Goal: Find specific page/section: Find specific page/section

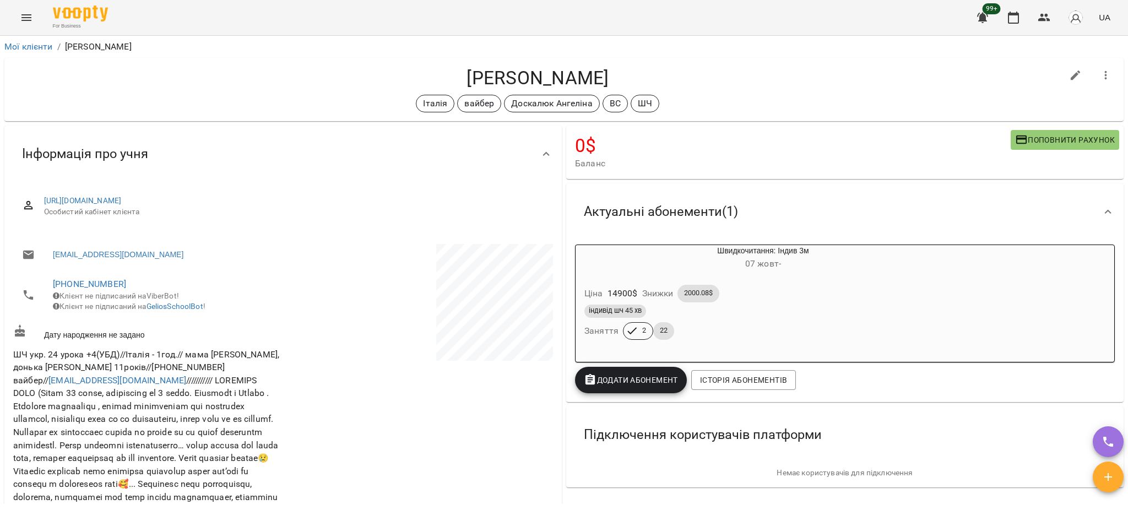
drag, startPoint x: 670, startPoint y: 82, endPoint x: 401, endPoint y: 68, distance: 268.5
click at [401, 68] on h4 "[PERSON_NAME]" at bounding box center [537, 78] width 1049 height 23
copy h4 "[PERSON_NAME]"
click at [711, 73] on h4 "[PERSON_NAME]" at bounding box center [537, 78] width 1049 height 23
drag, startPoint x: 671, startPoint y: 80, endPoint x: 404, endPoint y: 73, distance: 266.6
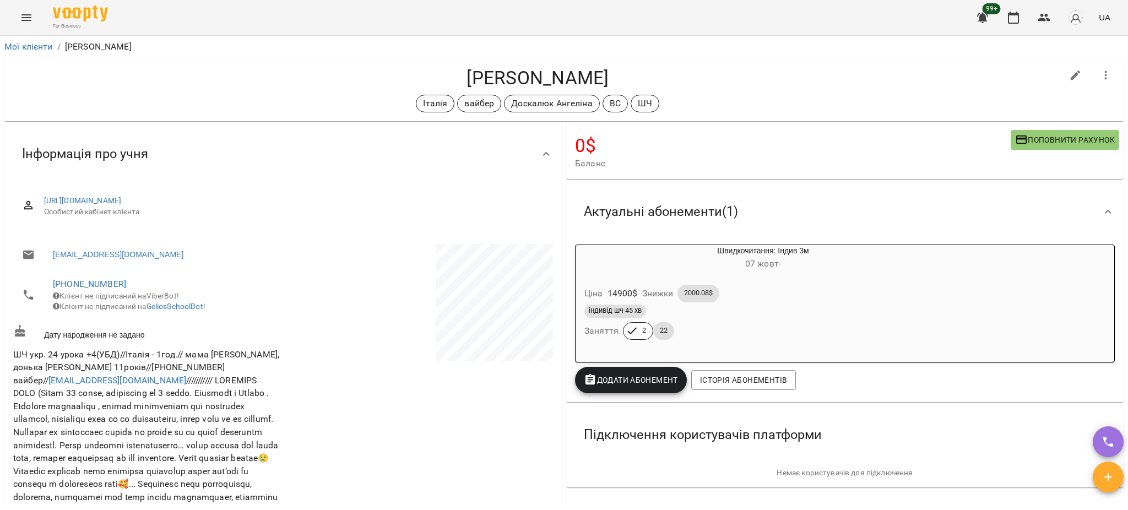
click at [404, 73] on h4 "[PERSON_NAME]" at bounding box center [537, 78] width 1049 height 23
copy h4 "[PERSON_NAME]"
click at [488, 66] on div "[PERSON_NAME] Італія вайбер [PERSON_NAME] ВС ШЧ" at bounding box center [563, 89] width 1119 height 63
click at [35, 47] on link "Мої клієнти" at bounding box center [28, 46] width 48 height 10
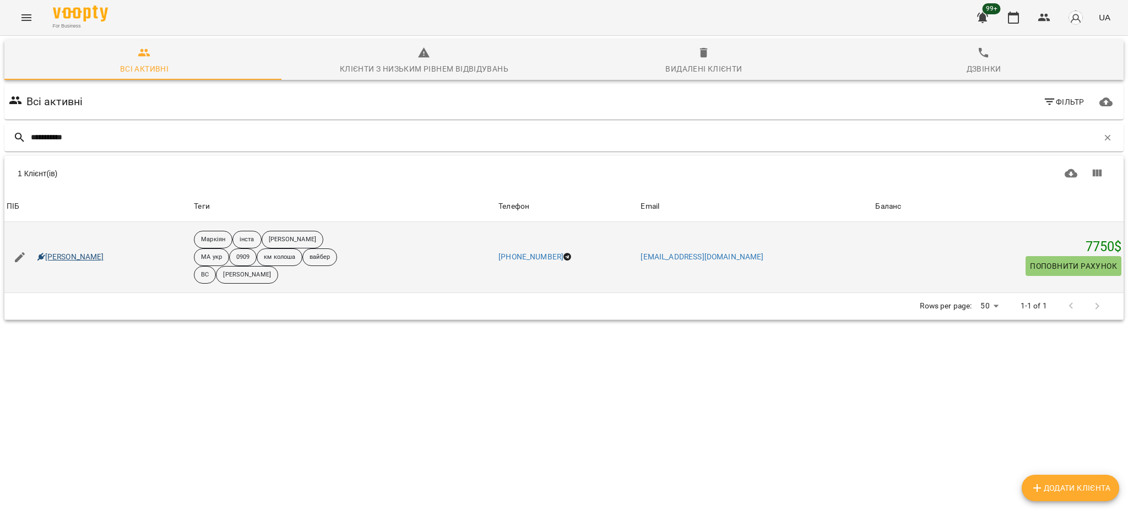
type input "**********"
click at [84, 258] on link "[PERSON_NAME]" at bounding box center [70, 257] width 67 height 11
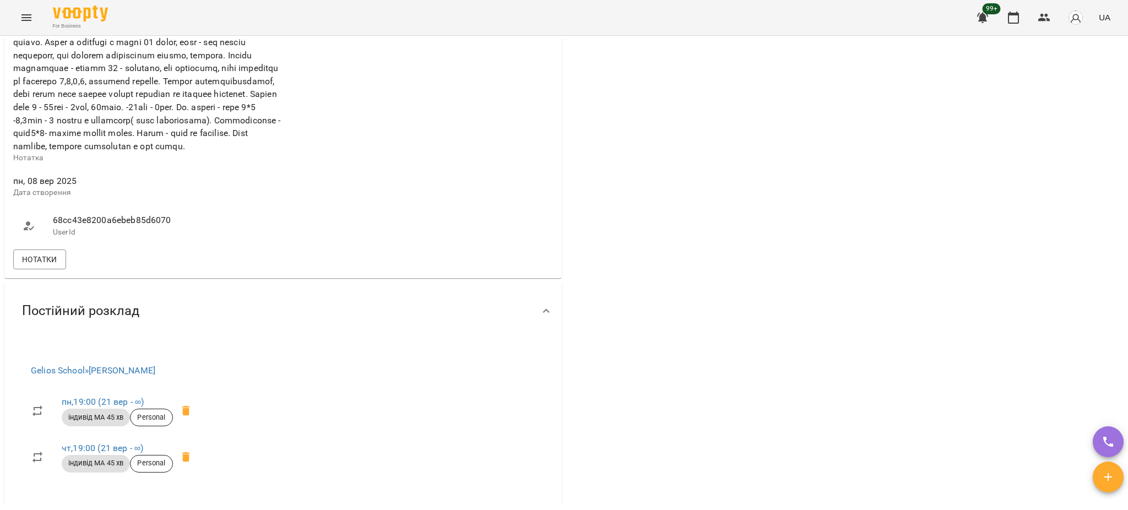
scroll to position [661, 0]
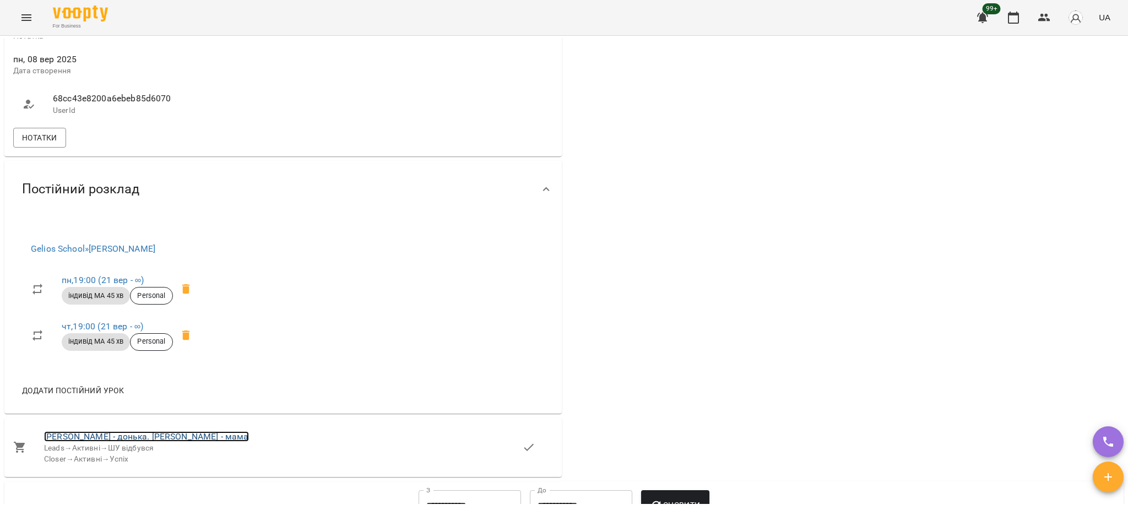
click at [132, 442] on link "[PERSON_NAME] - донька. [PERSON_NAME] - мама" at bounding box center [146, 436] width 205 height 10
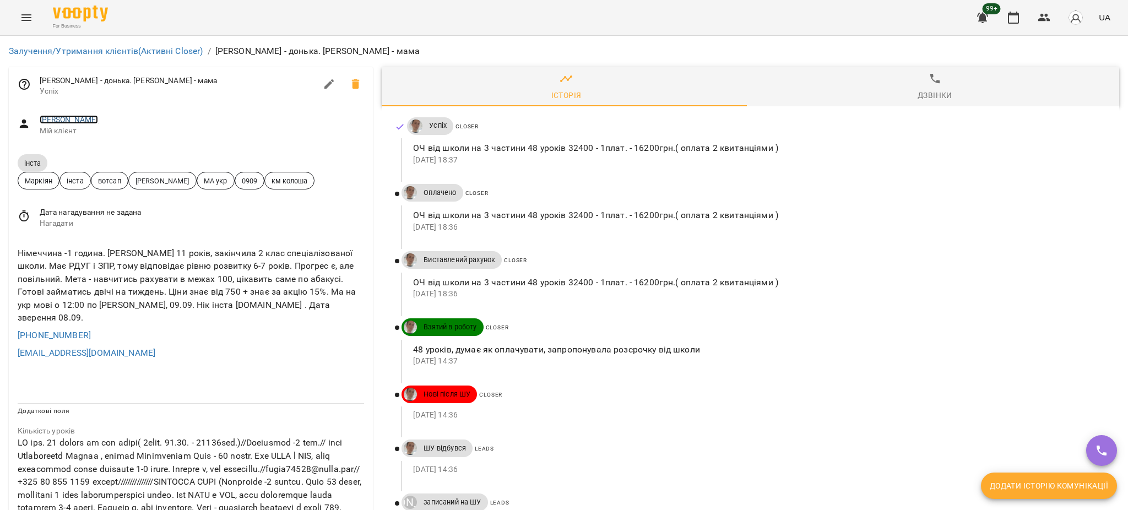
click at [73, 120] on link "[PERSON_NAME]" at bounding box center [69, 119] width 59 height 9
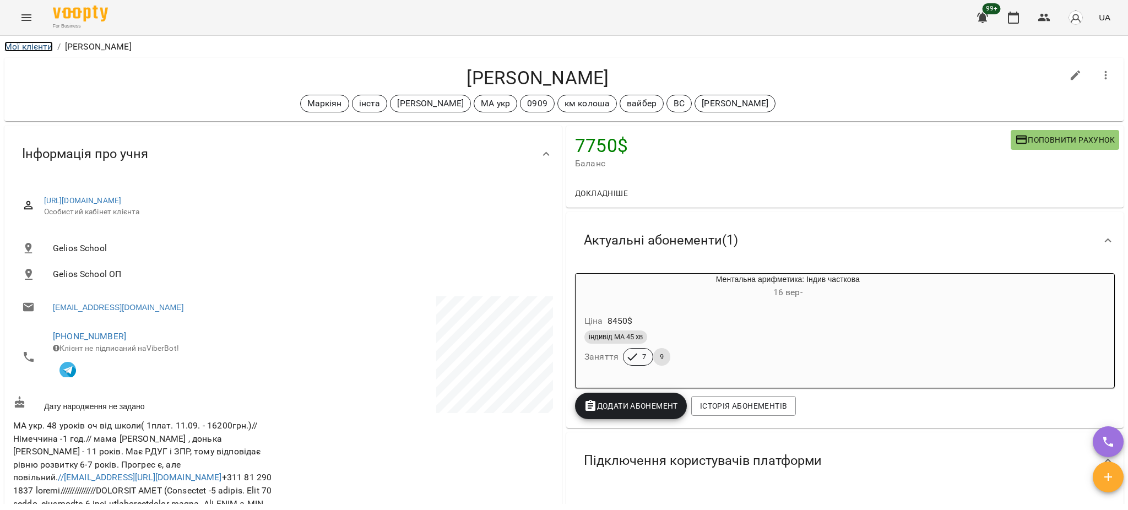
click at [26, 45] on link "Мої клієнти" at bounding box center [28, 46] width 48 height 10
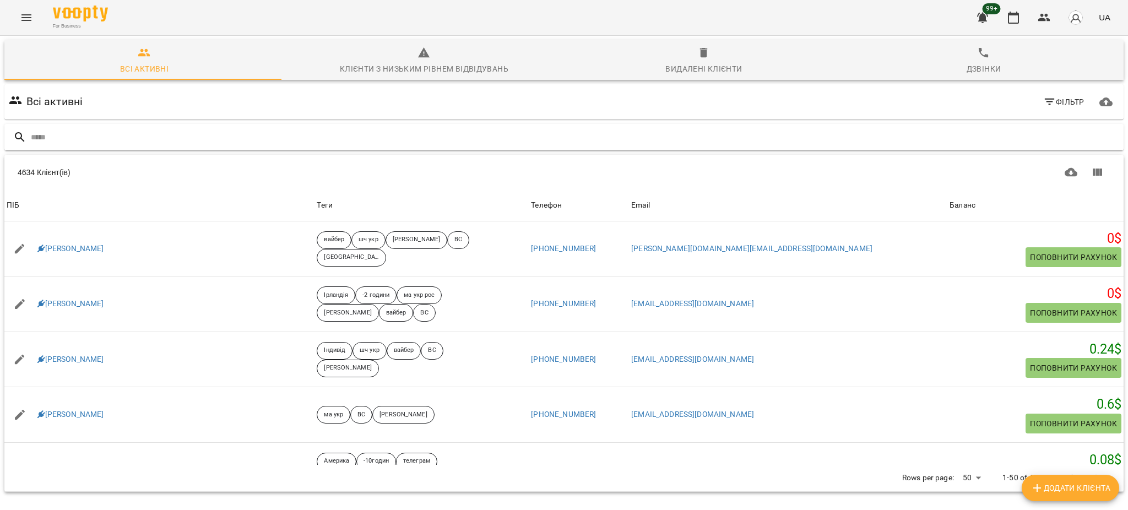
click at [261, 138] on input "text" at bounding box center [575, 137] width 1088 height 18
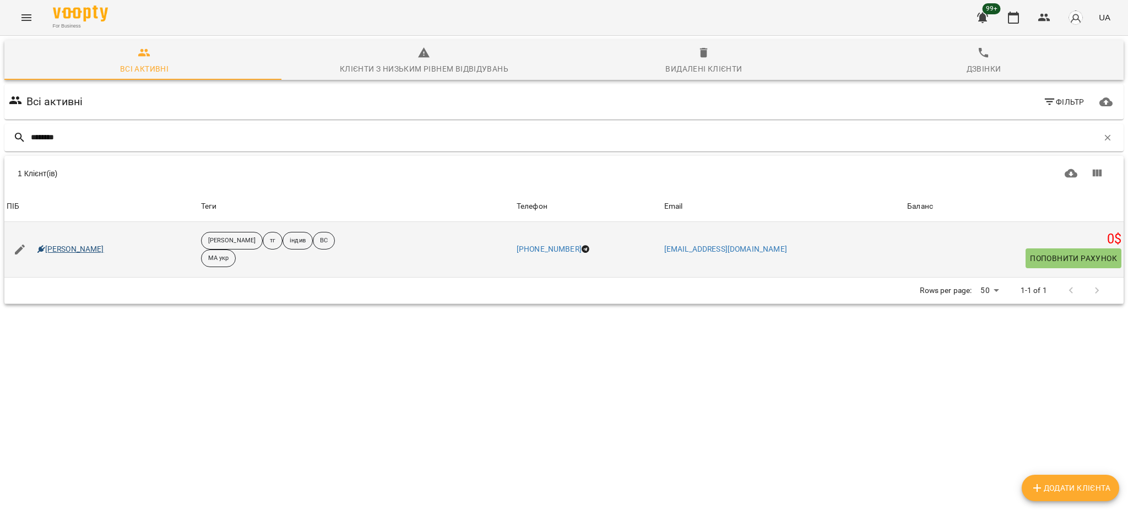
type input "********"
click at [64, 251] on link "[PERSON_NAME]" at bounding box center [70, 249] width 67 height 11
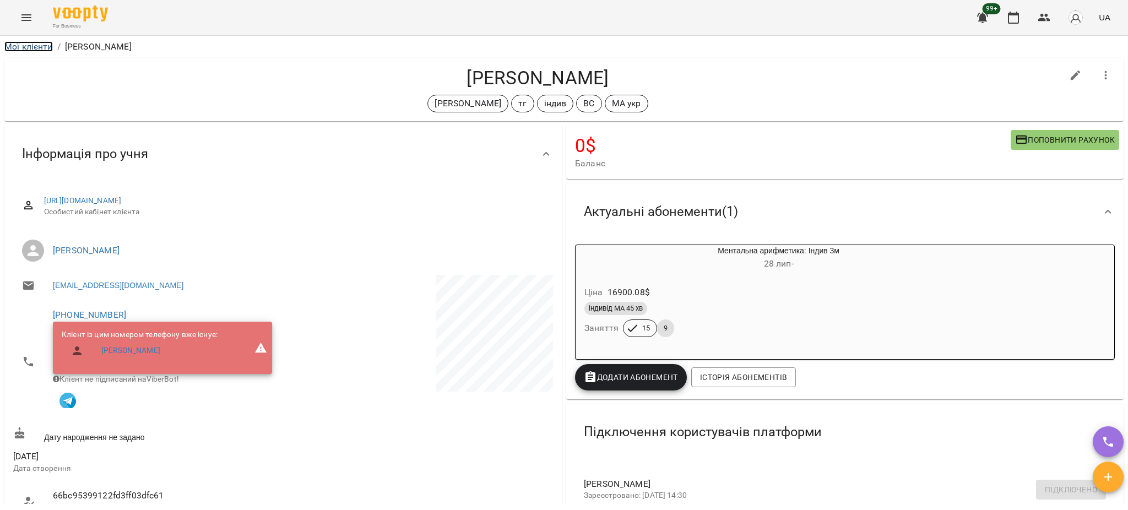
click at [22, 49] on link "Мої клієнти" at bounding box center [28, 46] width 48 height 10
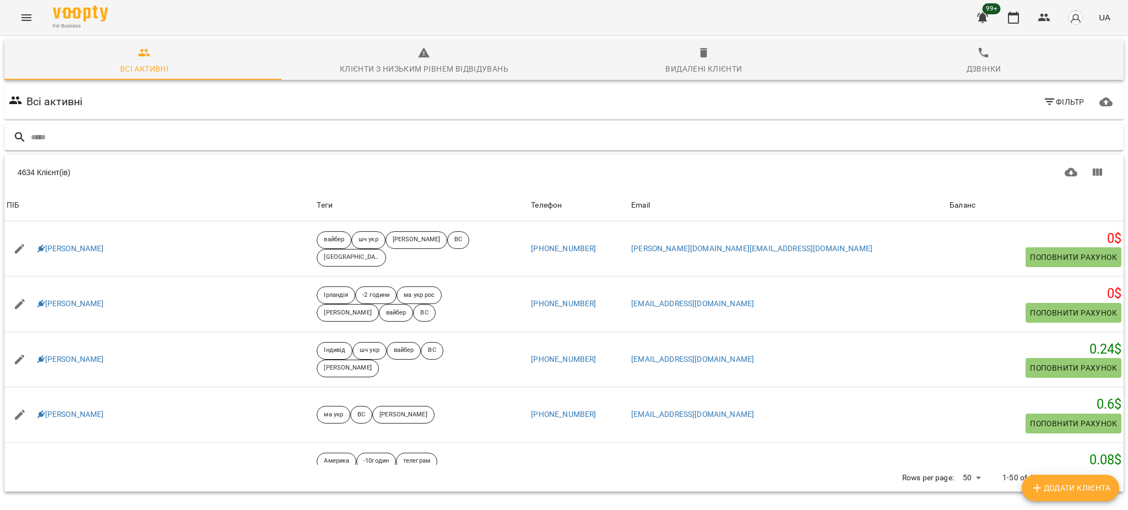
click at [256, 131] on input "text" at bounding box center [575, 137] width 1088 height 18
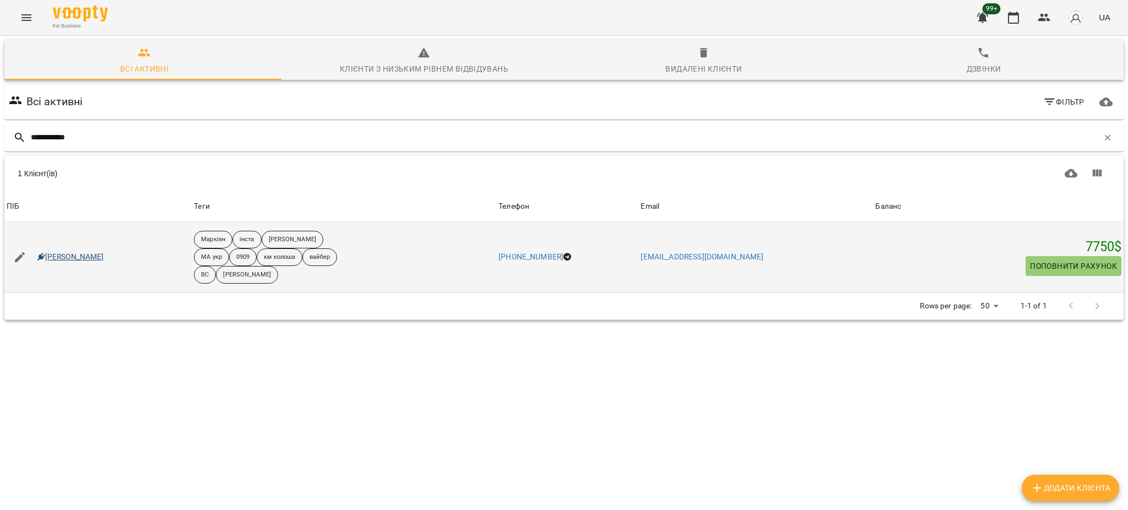
type input "**********"
click at [62, 255] on link "[PERSON_NAME]" at bounding box center [70, 257] width 67 height 11
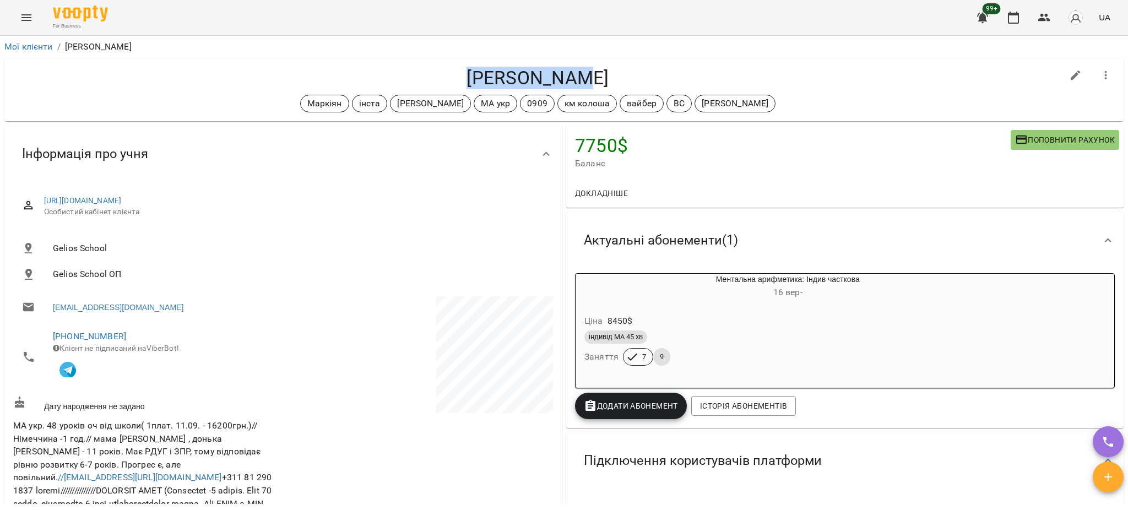
drag, startPoint x: 565, startPoint y: 75, endPoint x: 455, endPoint y: 78, distance: 110.2
click at [455, 78] on h4 "[PERSON_NAME]" at bounding box center [537, 78] width 1049 height 23
copy h4 "[PERSON_NAME]"
click at [637, 66] on div "[PERSON_NAME] [PERSON_NAME] інста [PERSON_NAME] МА укр 0909 км [PERSON_NAME] ВС…" at bounding box center [563, 89] width 1119 height 63
drag, startPoint x: 202, startPoint y: 442, endPoint x: 120, endPoint y: 443, distance: 82.1
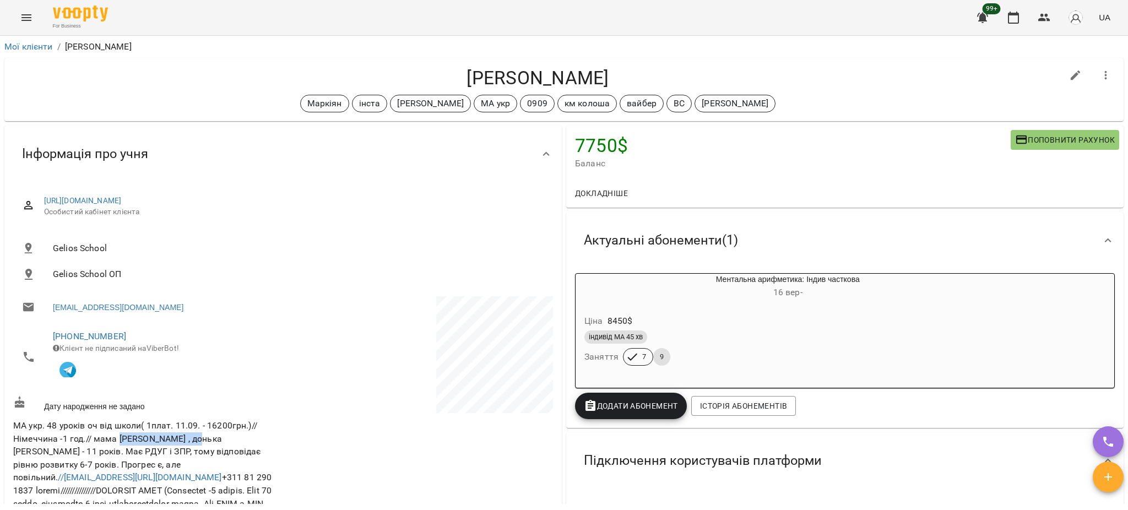
copy span "[PERSON_NAME]"
click at [19, 42] on link "Мої клієнти" at bounding box center [28, 46] width 48 height 10
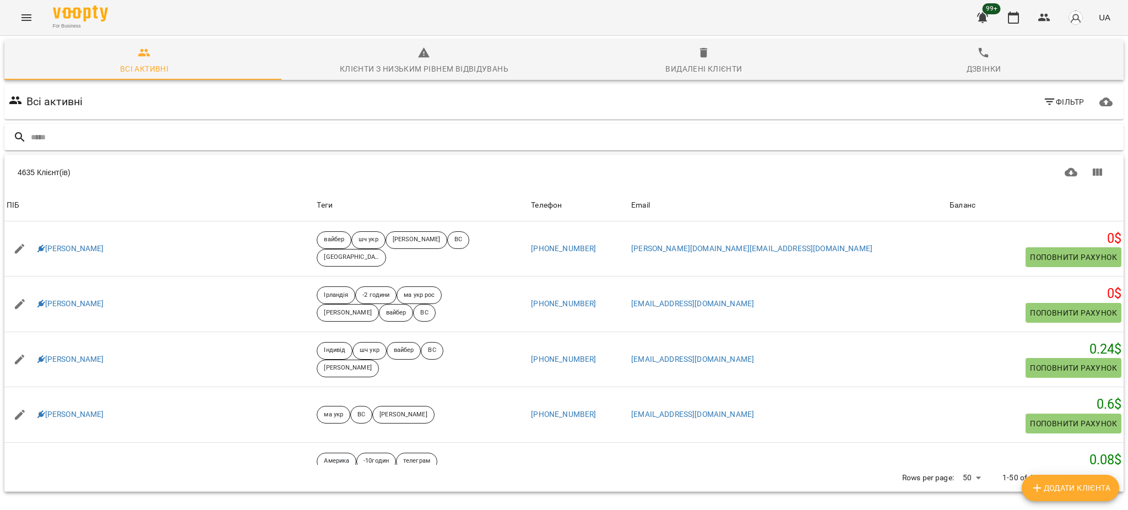
click at [282, 131] on input "text" at bounding box center [575, 137] width 1088 height 18
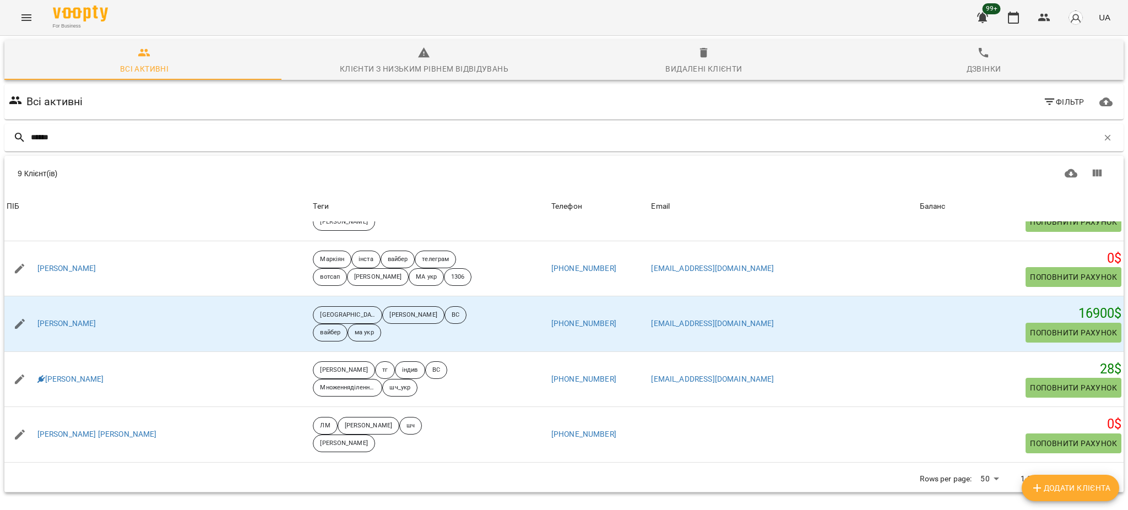
scroll to position [220, 0]
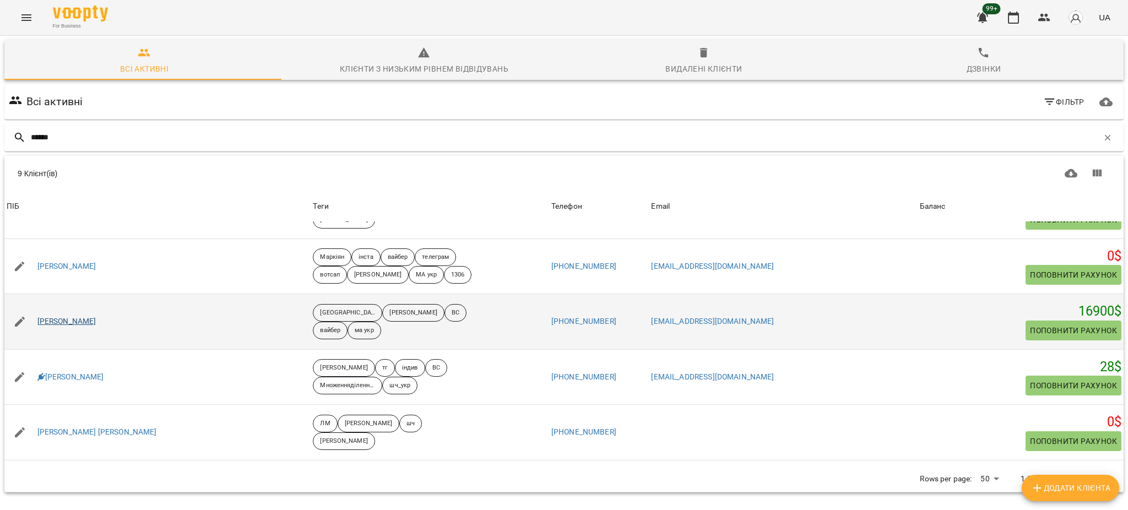
type input "******"
click at [80, 327] on link "[PERSON_NAME]" at bounding box center [66, 321] width 59 height 11
